Goal: Task Accomplishment & Management: Complete application form

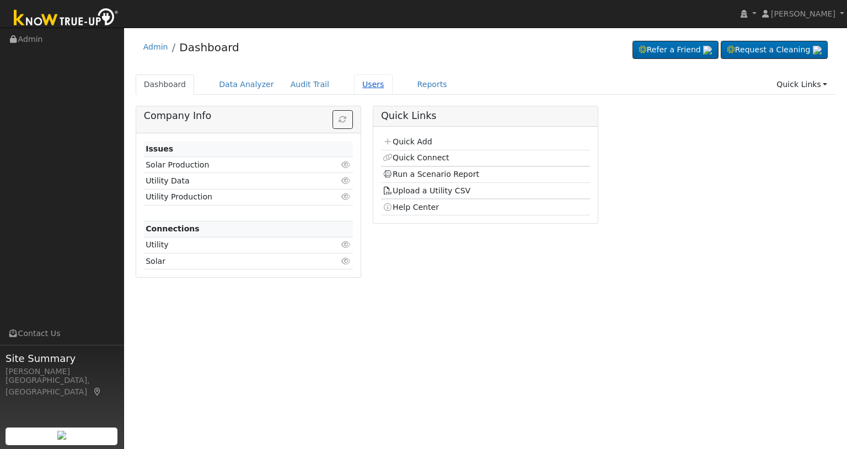
click at [355, 82] on link "Users" at bounding box center [373, 84] width 39 height 20
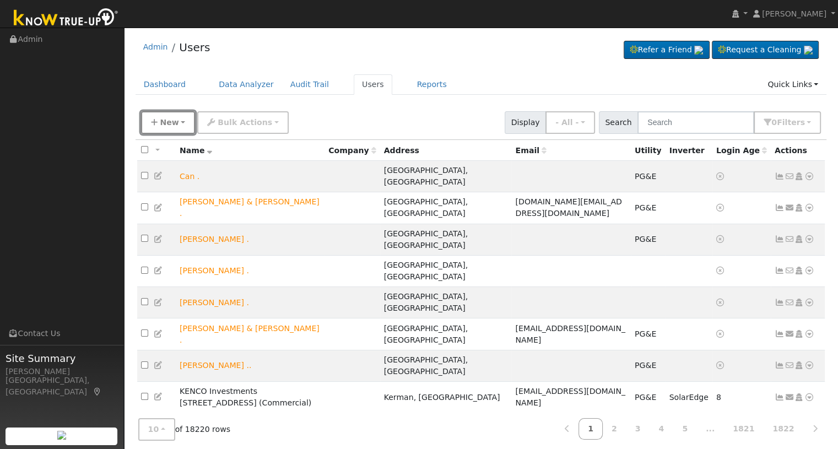
click at [182, 123] on button "New" at bounding box center [168, 122] width 55 height 23
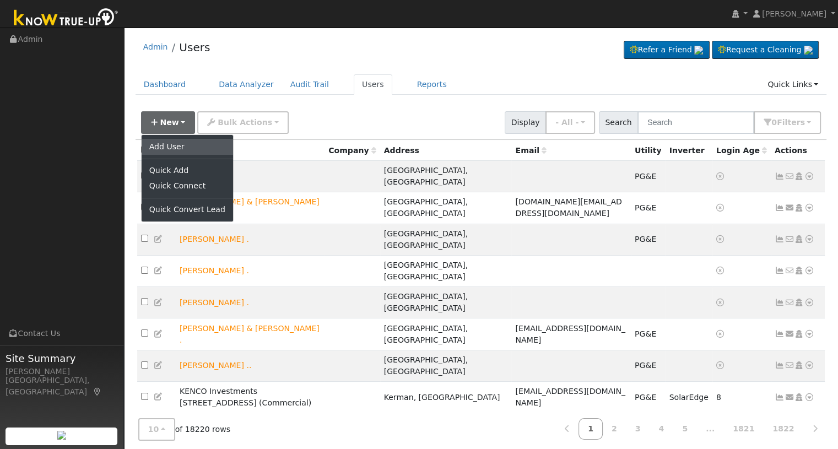
click at [171, 148] on link "Add User" at bounding box center [187, 146] width 91 height 15
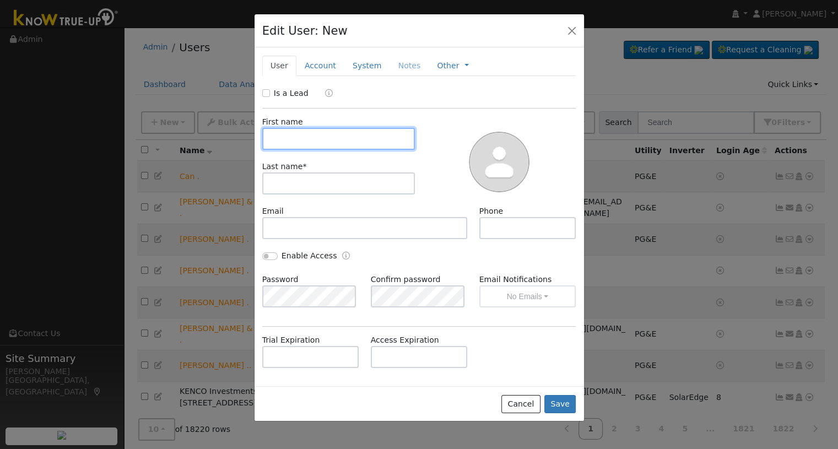
click at [273, 137] on input "text" at bounding box center [338, 139] width 153 height 22
type input "Gregg"
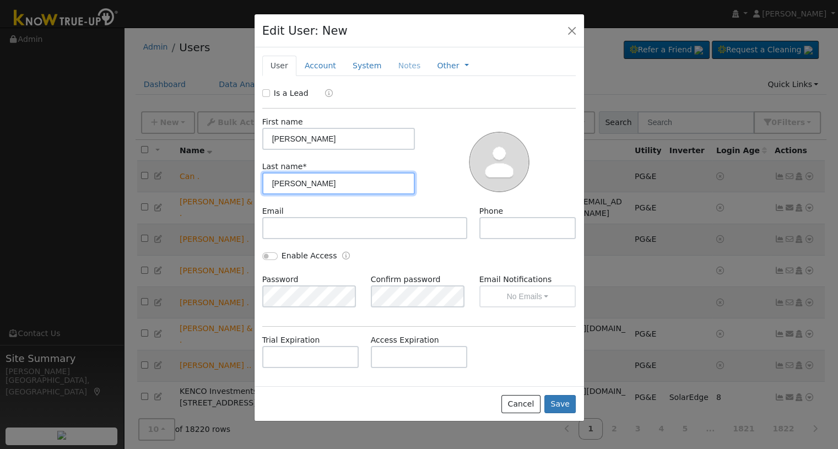
type input "Fisher"
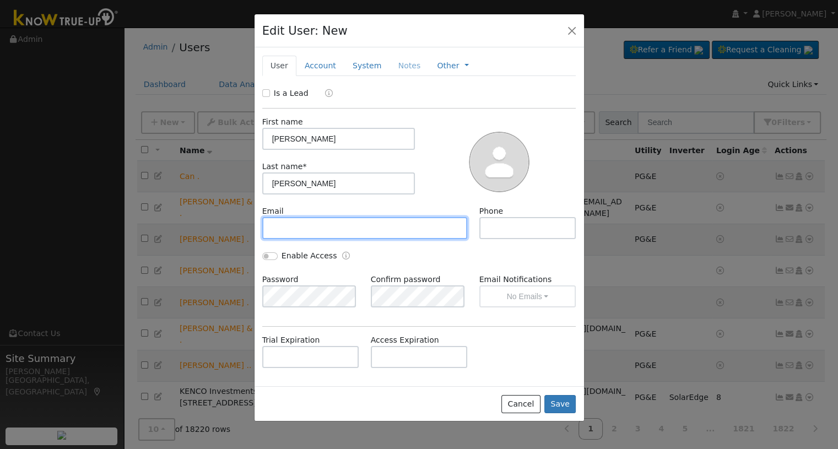
click at [298, 227] on input "text" at bounding box center [365, 228] width 206 height 22
paste input "gfisher@goodleap.com"
type input "gfisher@goodleap.com"
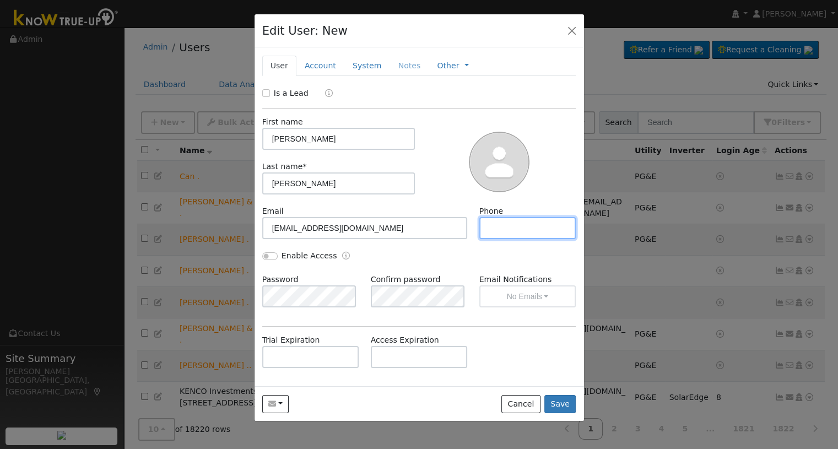
click at [491, 224] on input "text" at bounding box center [528, 228] width 97 height 22
type input "5592839600"
click at [265, 94] on input "Is a Lead" at bounding box center [266, 93] width 8 height 8
checkbox input "true"
click at [319, 67] on link "Account" at bounding box center [321, 66] width 48 height 20
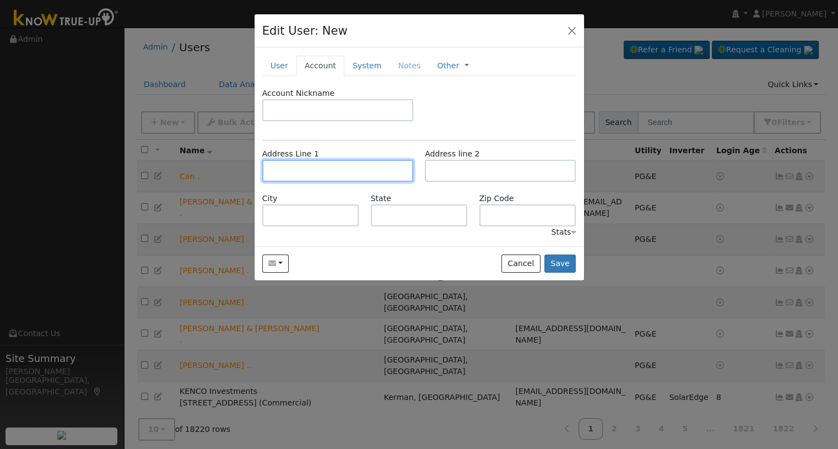
click at [301, 170] on input "text" at bounding box center [337, 171] width 151 height 22
paste input "298 E EVERGLADE AVE, FRESNO, CA 93720"
type input "298 East Everglade Avenue"
type input "Fresno"
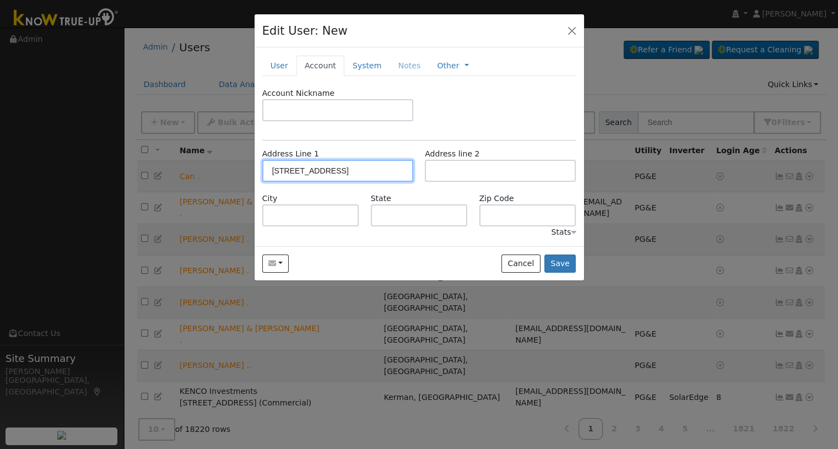
type input "CA"
type input "93720"
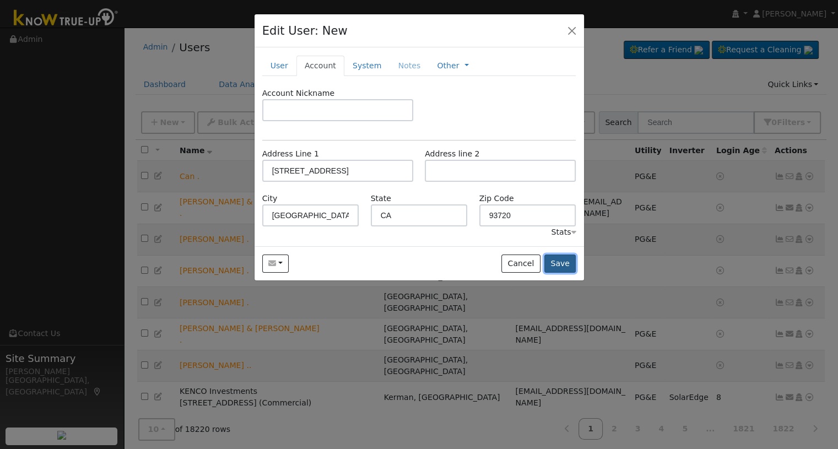
click at [557, 258] on button "Save" at bounding box center [561, 264] width 32 height 19
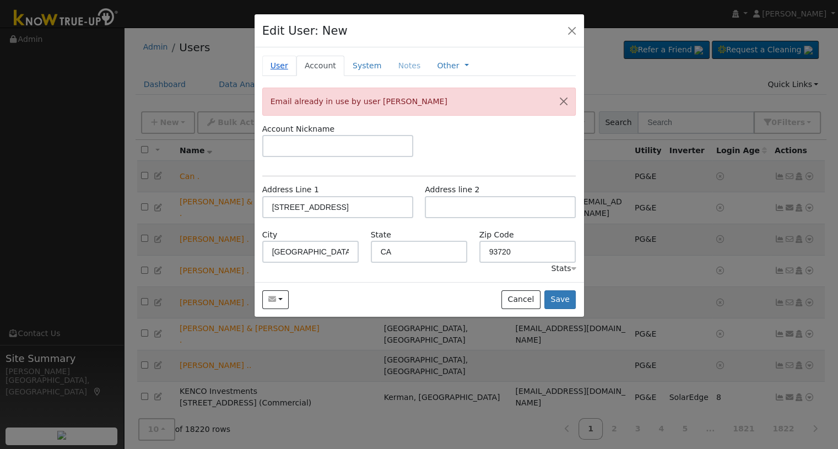
click at [281, 67] on link "User" at bounding box center [279, 66] width 34 height 20
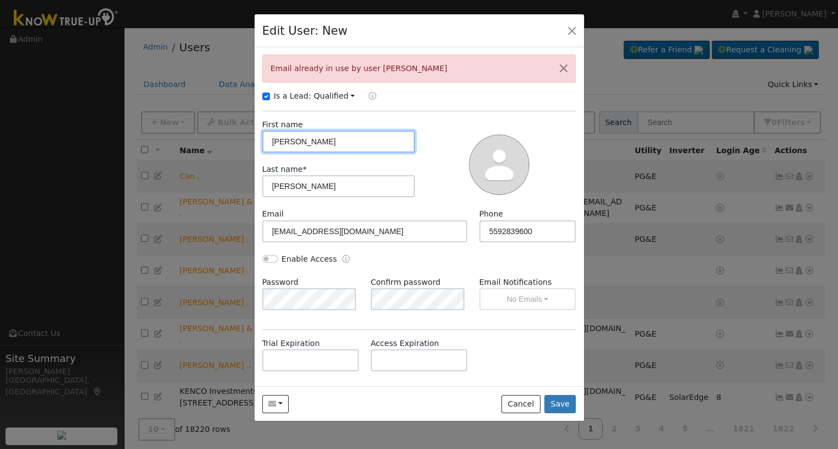
scroll to position [123, 0]
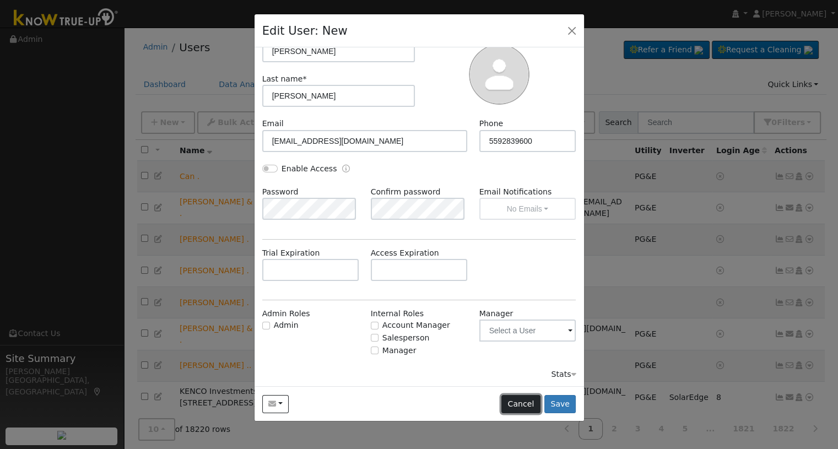
click at [518, 404] on button "Cancel" at bounding box center [521, 404] width 39 height 19
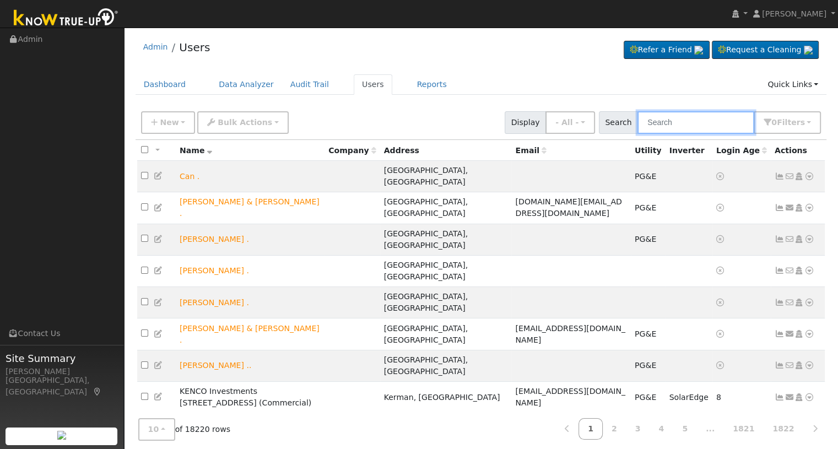
click at [666, 123] on input "text" at bounding box center [696, 122] width 117 height 23
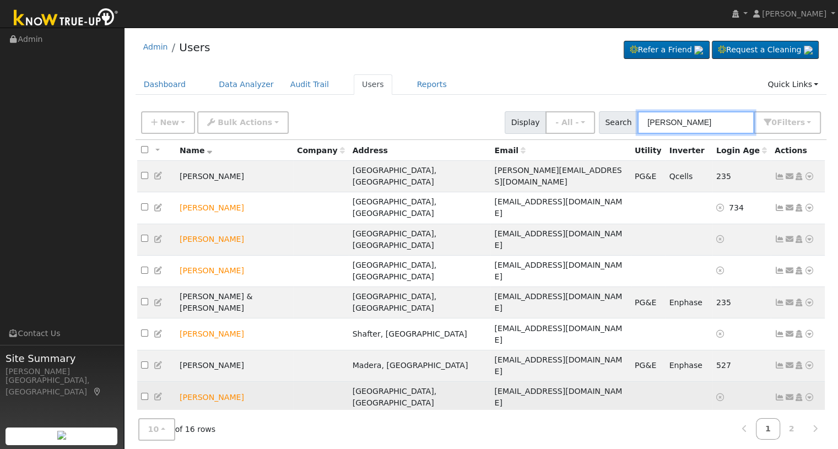
type input "fisher"
click at [808, 394] on icon at bounding box center [810, 398] width 10 height 8
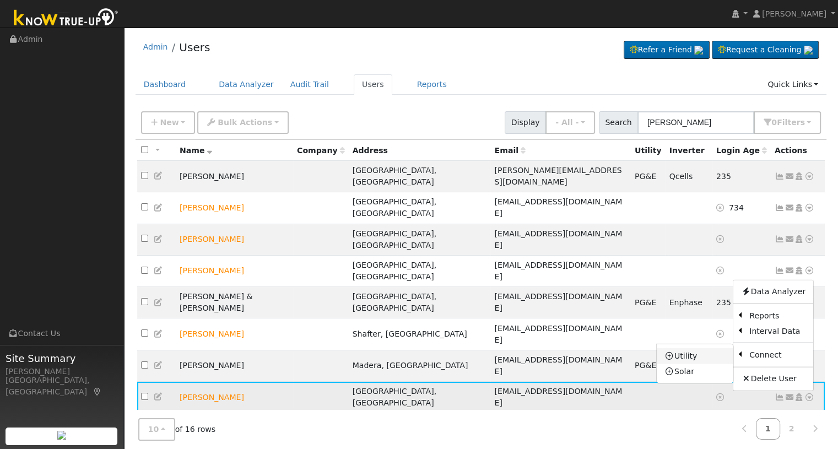
click at [692, 348] on link "Utility" at bounding box center [695, 355] width 77 height 15
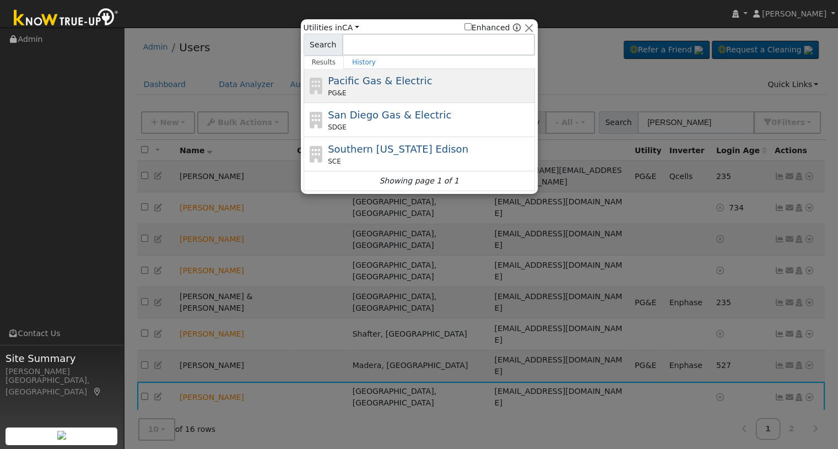
click at [344, 86] on span "Pacific Gas & Electric" at bounding box center [380, 81] width 104 height 12
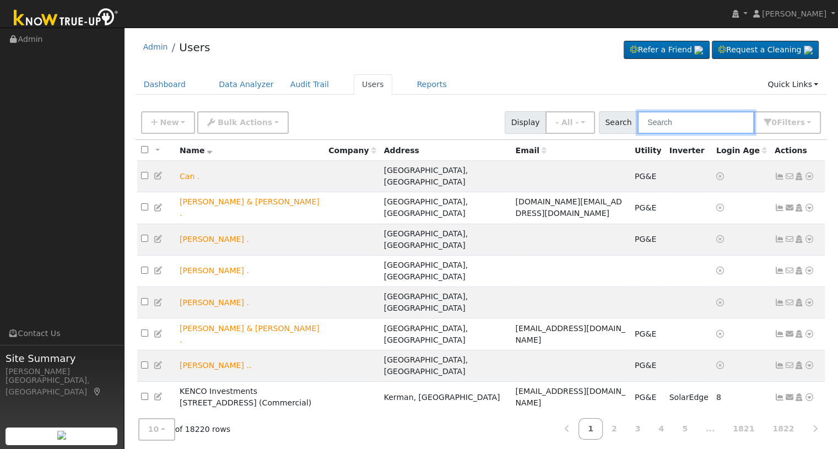
click at [684, 116] on input "text" at bounding box center [696, 122] width 117 height 23
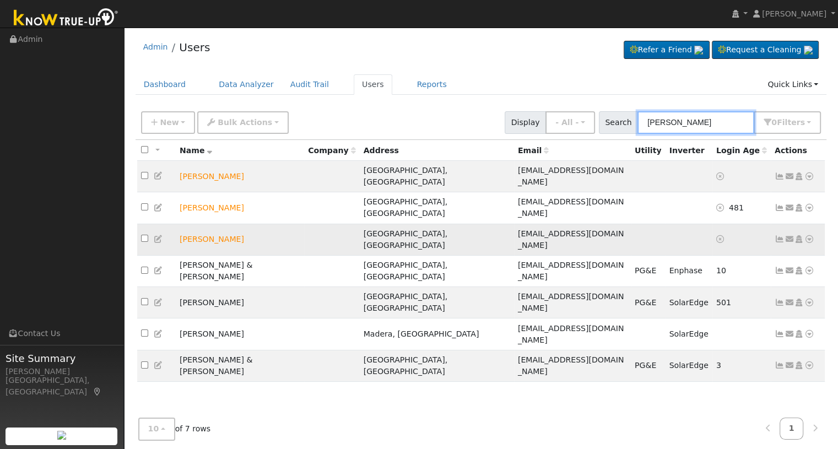
type input "gregg"
click at [809, 235] on icon at bounding box center [810, 239] width 10 height 8
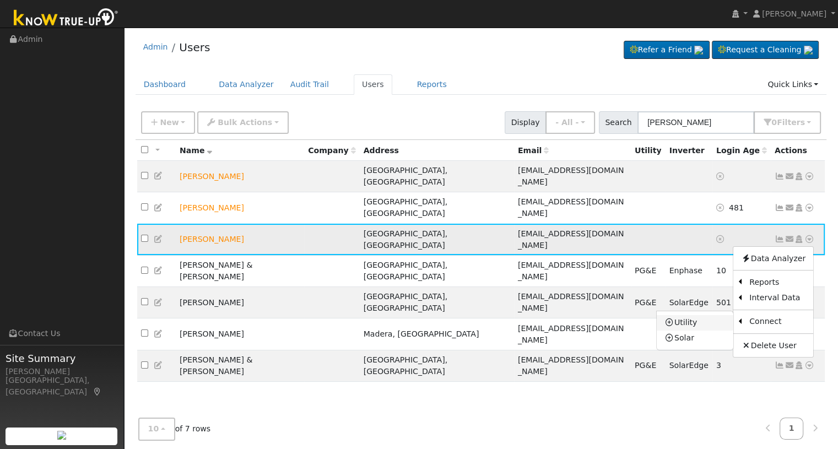
click at [689, 315] on link "Utility" at bounding box center [695, 322] width 77 height 15
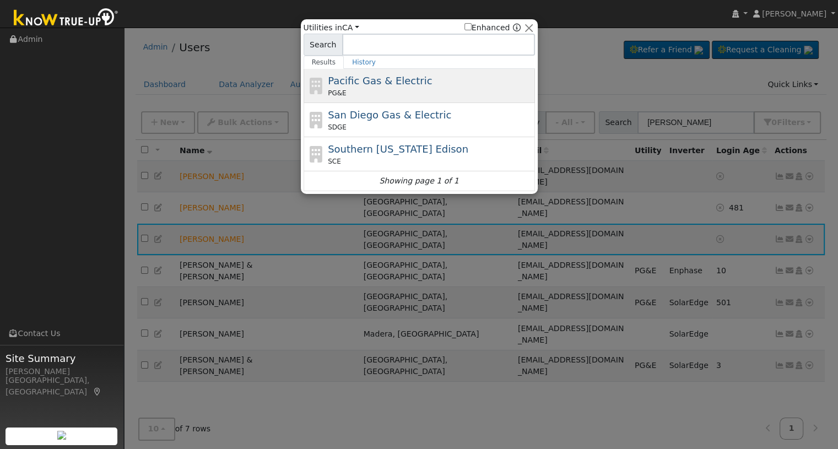
click at [383, 92] on div "PG&E" at bounding box center [430, 93] width 204 height 10
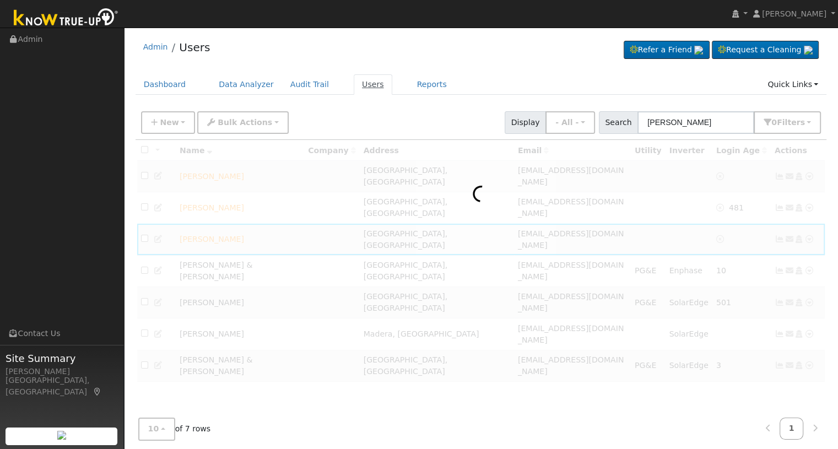
click at [364, 82] on link "Users" at bounding box center [373, 84] width 39 height 20
